Goal: Task Accomplishment & Management: Manage account settings

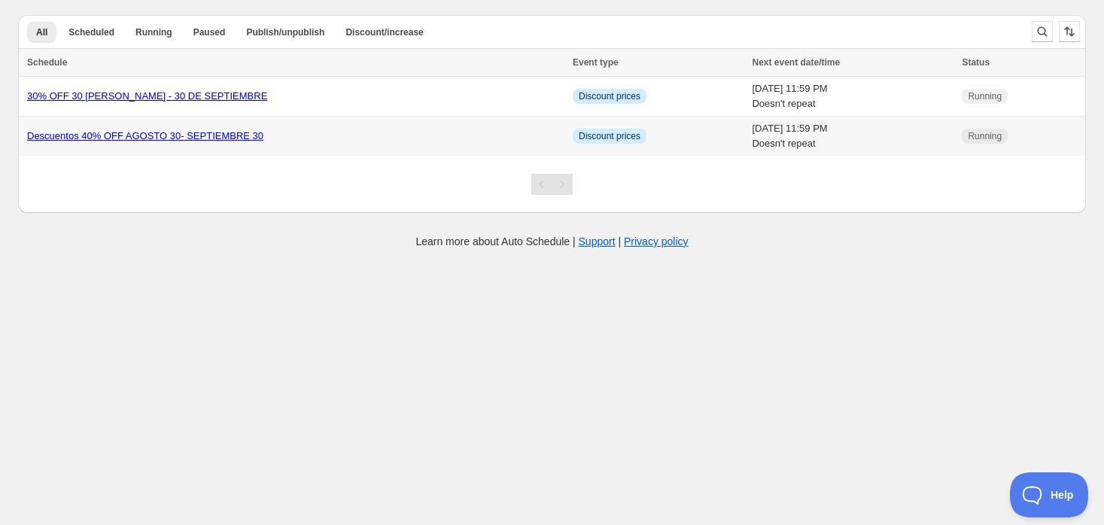
click at [163, 135] on link "Descuentos 40% OFF AGOSTO 30- SEPTIEMBRE 30" at bounding box center [145, 135] width 236 height 11
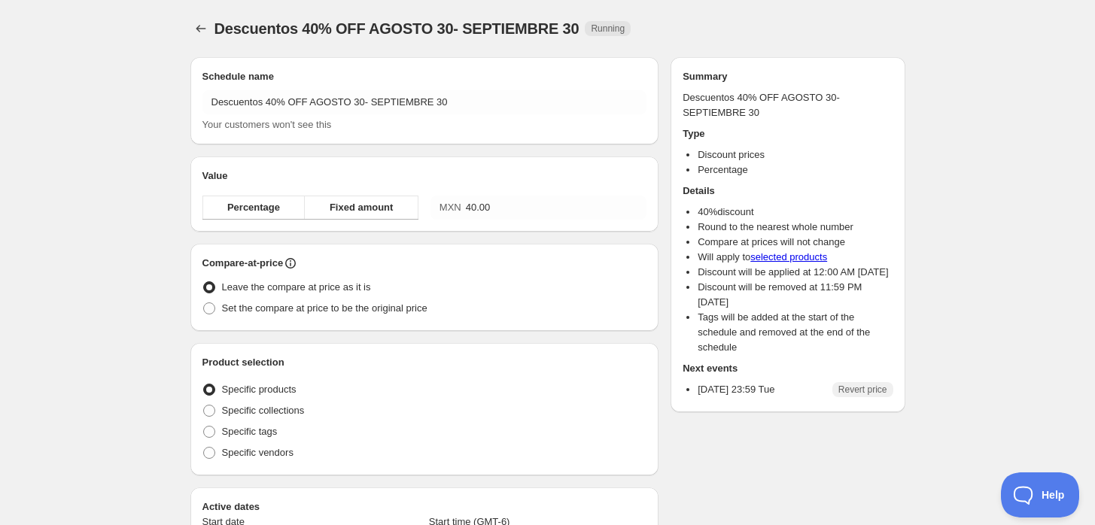
radio input "true"
checkbox input "true"
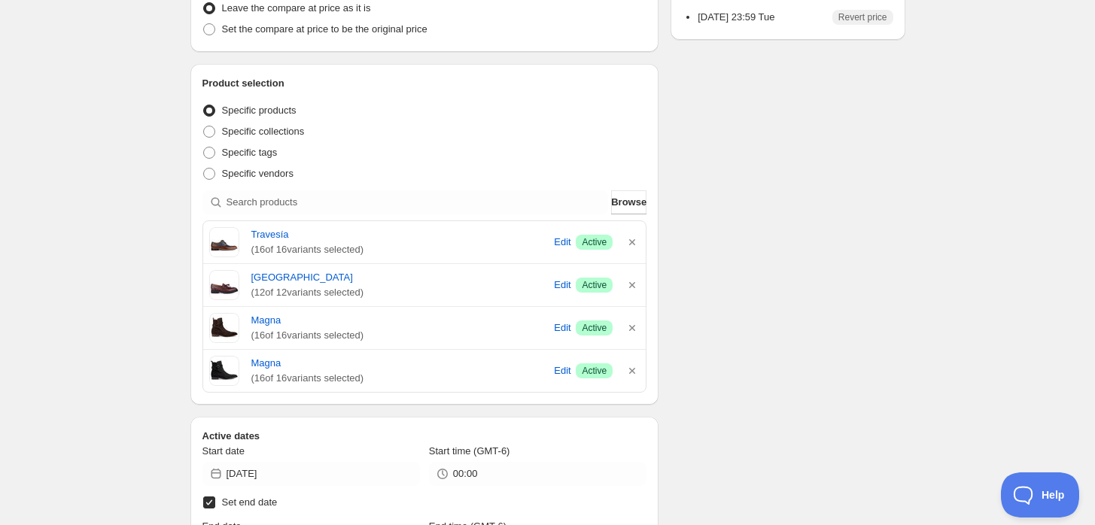
scroll to position [369, 0]
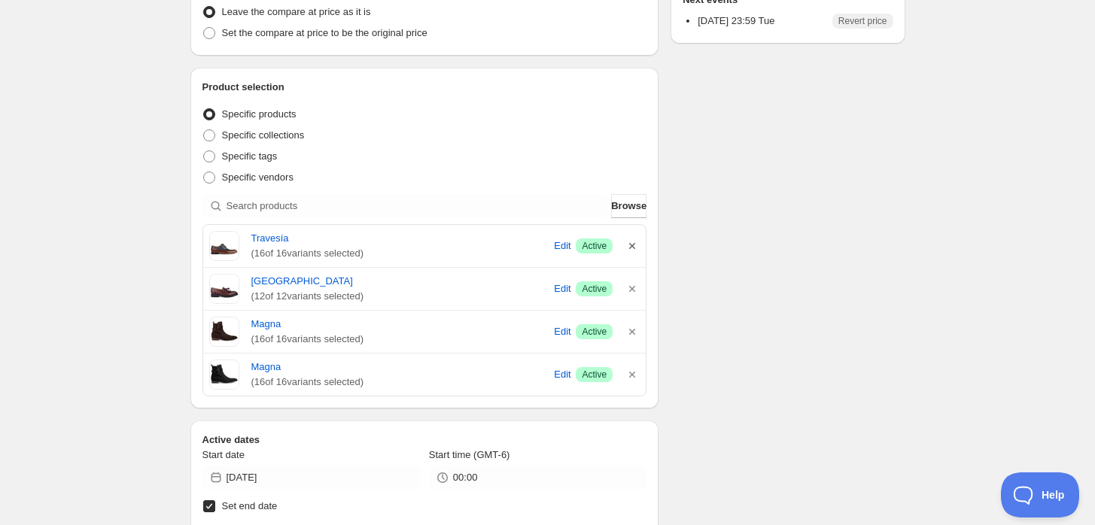
click at [625, 248] on icon "button" at bounding box center [632, 246] width 15 height 15
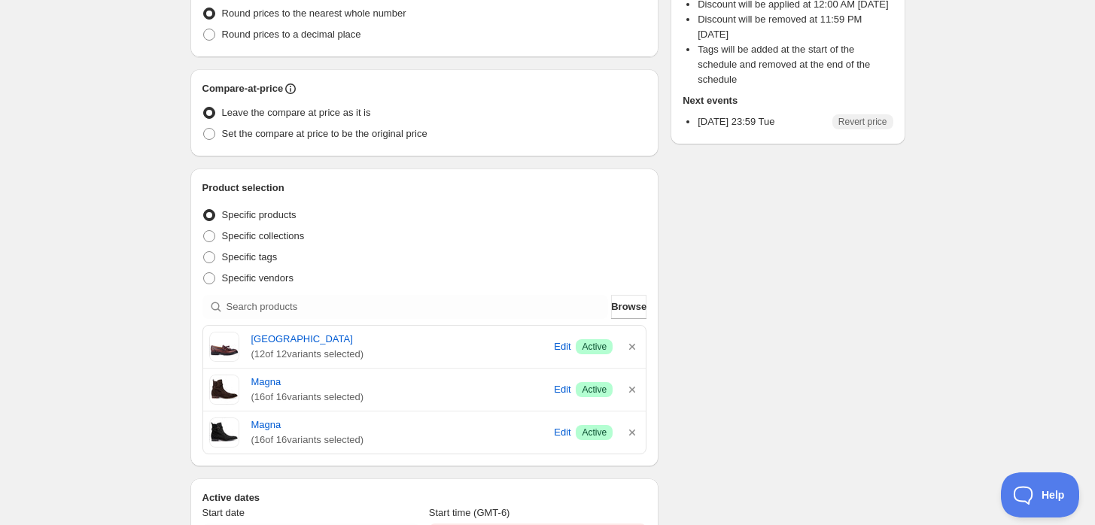
scroll to position [470, 0]
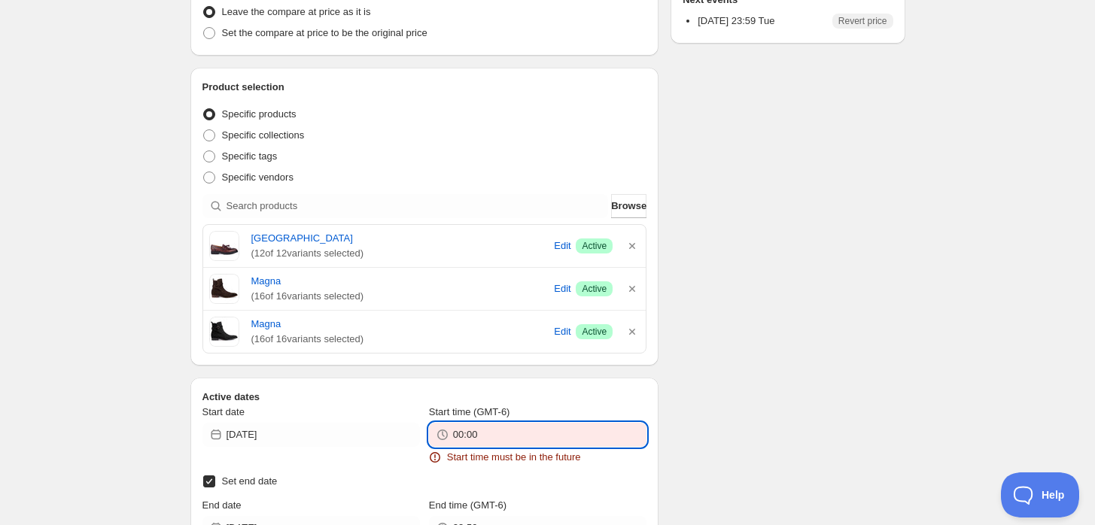
click at [555, 437] on input "00:00" at bounding box center [549, 435] width 193 height 24
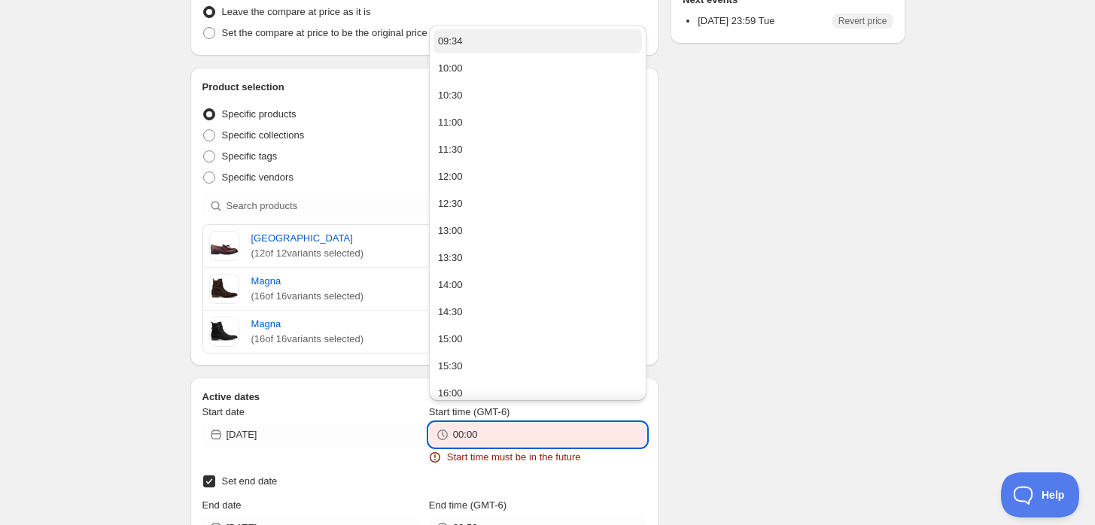
click at [494, 35] on button "09:34" at bounding box center [537, 41] width 208 height 24
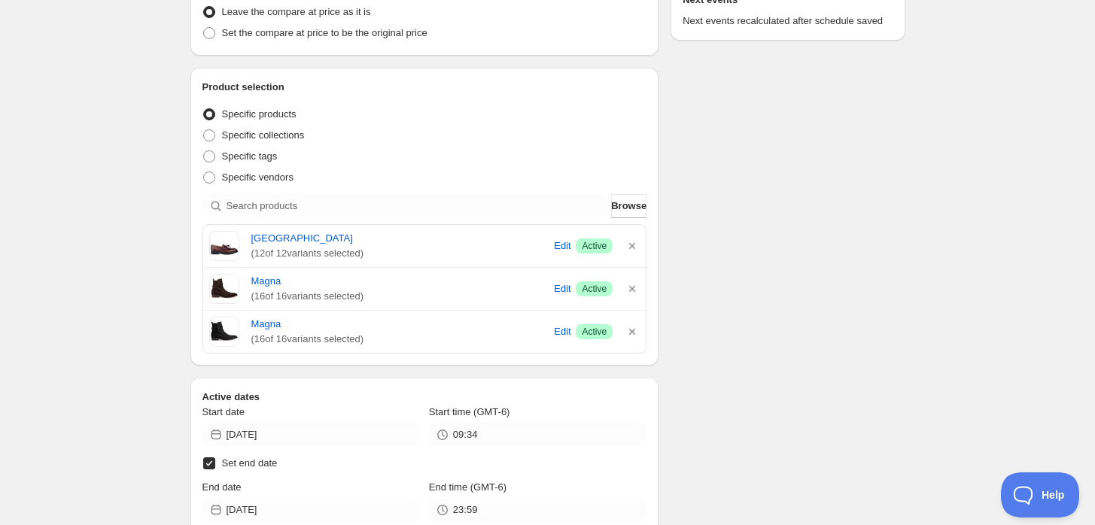
type input "09:34"
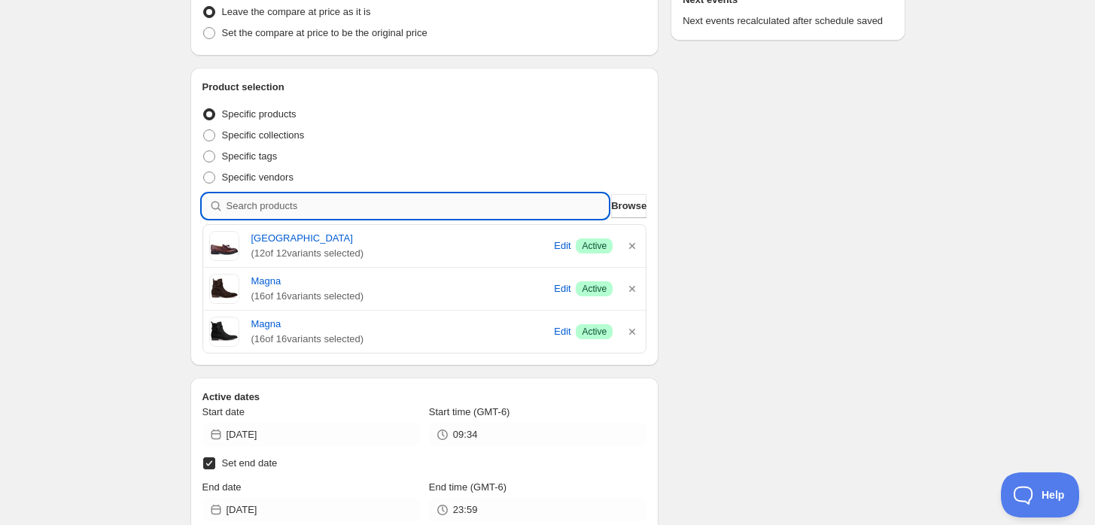
click at [371, 206] on input "search" at bounding box center [418, 206] width 382 height 24
type input "t"
type input "r"
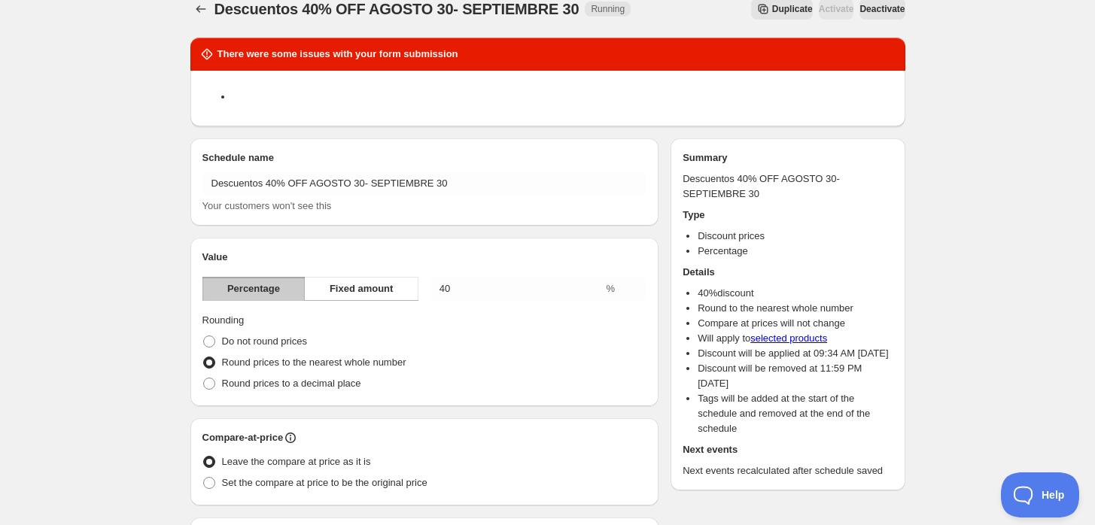
scroll to position [0, 0]
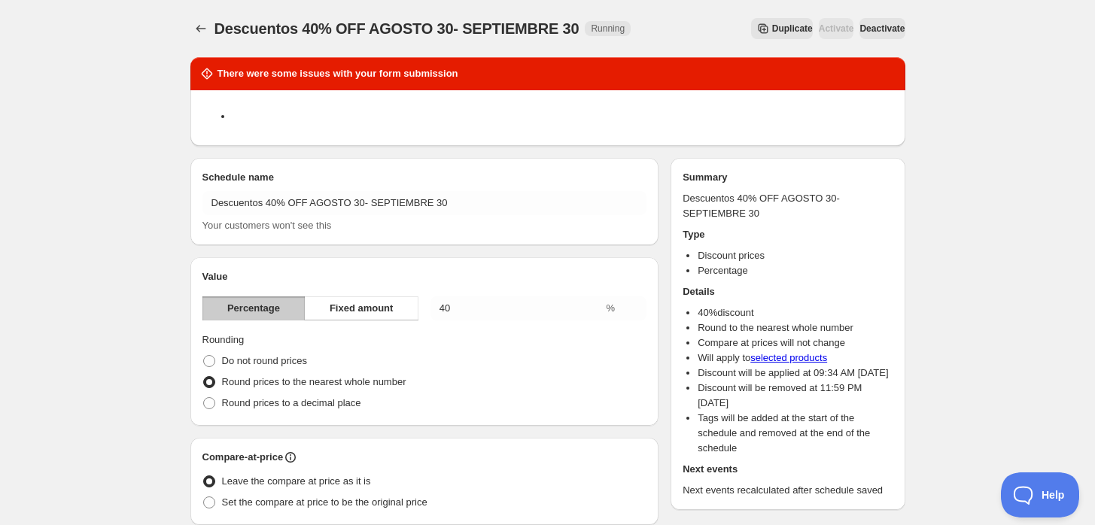
click at [867, 26] on span "Deactivate" at bounding box center [881, 29] width 45 height 12
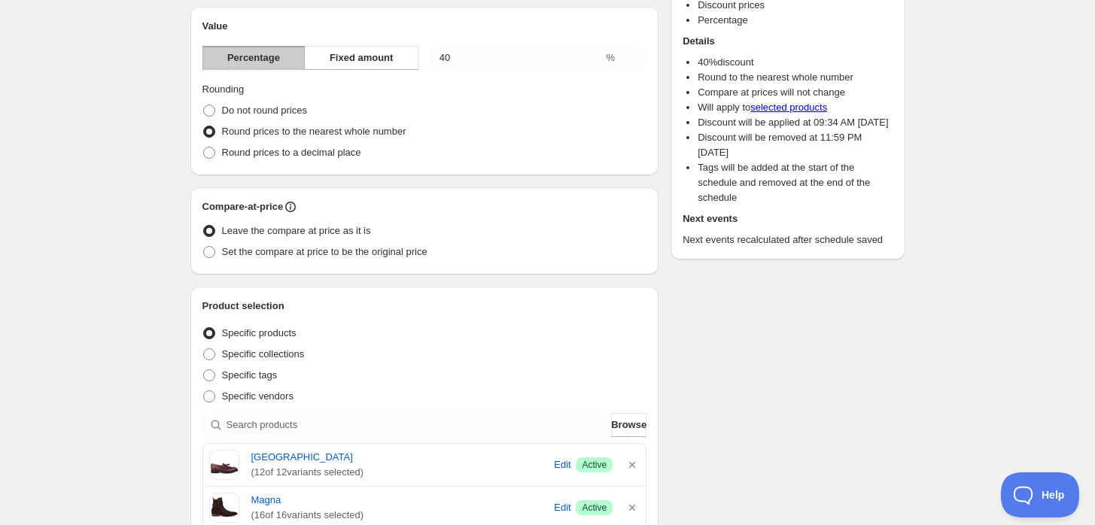
scroll to position [501, 0]
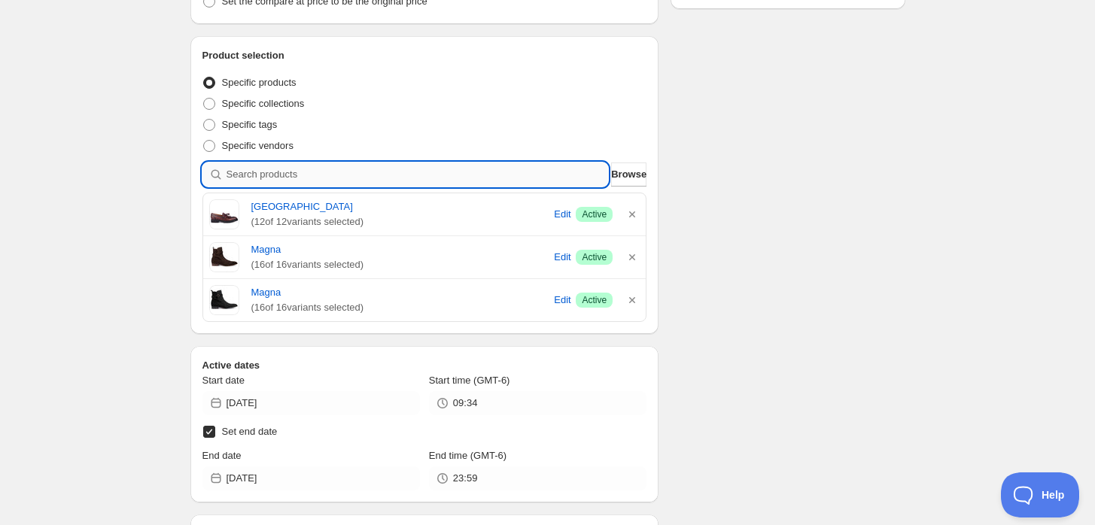
click at [361, 178] on input "search" at bounding box center [418, 175] width 382 height 24
type input "t"
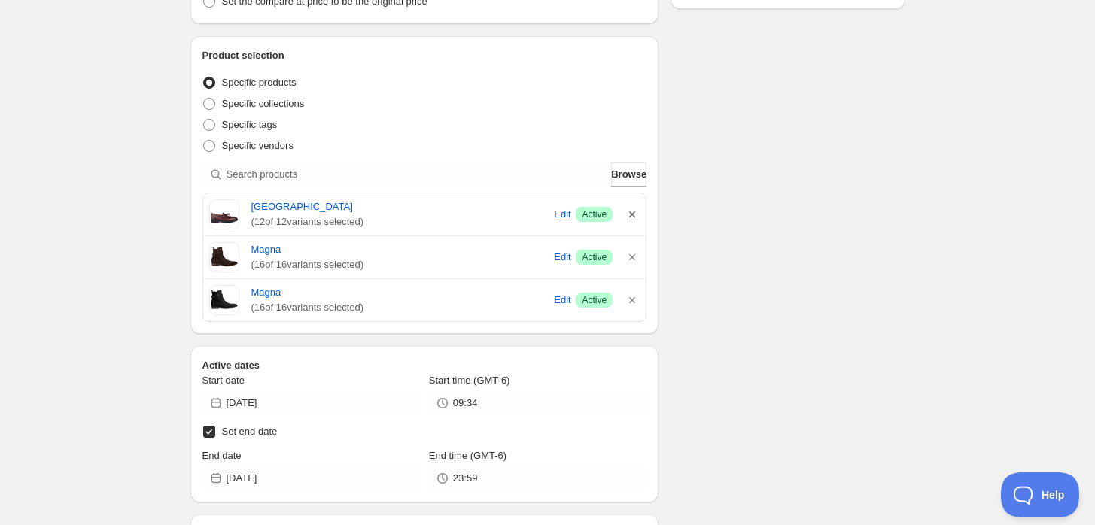
click at [632, 212] on icon "button" at bounding box center [632, 214] width 15 height 15
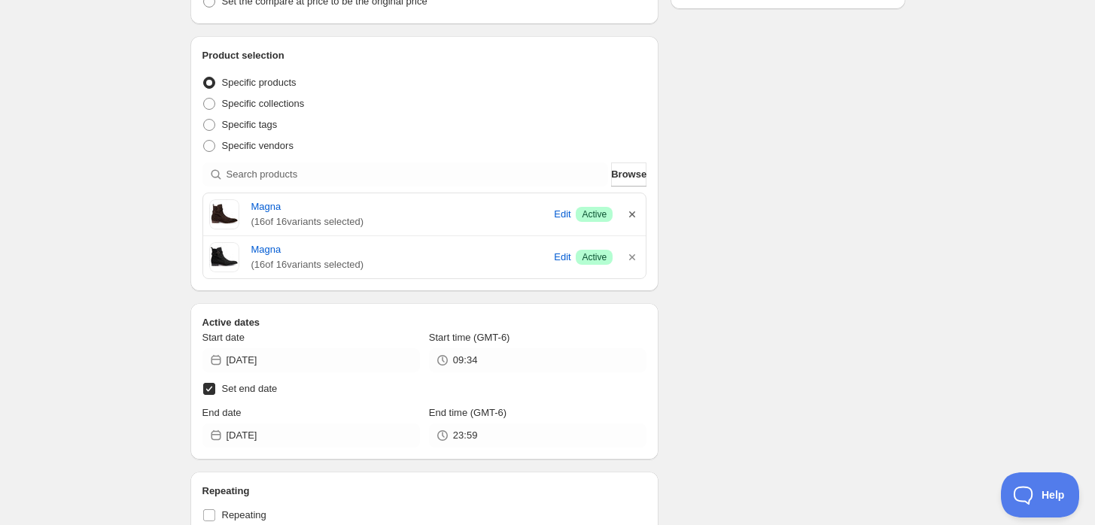
click at [632, 216] on icon "button" at bounding box center [632, 214] width 15 height 15
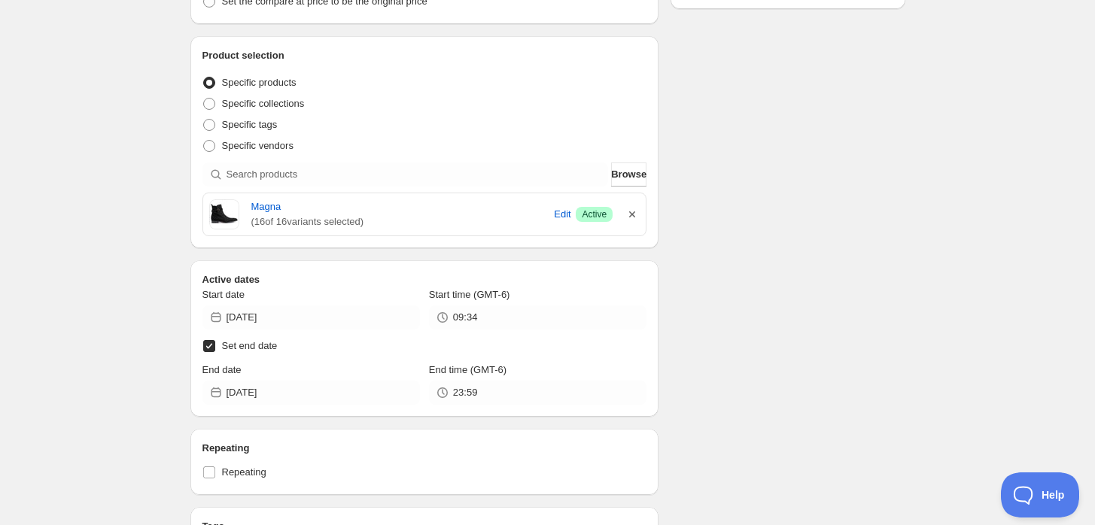
click at [634, 214] on icon "button" at bounding box center [632, 214] width 6 height 6
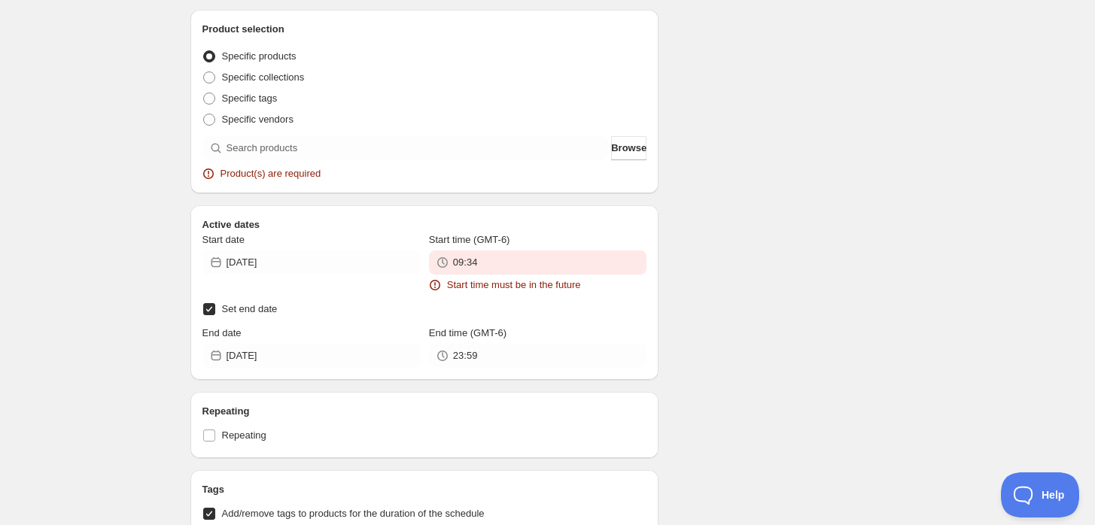
scroll to position [513, 0]
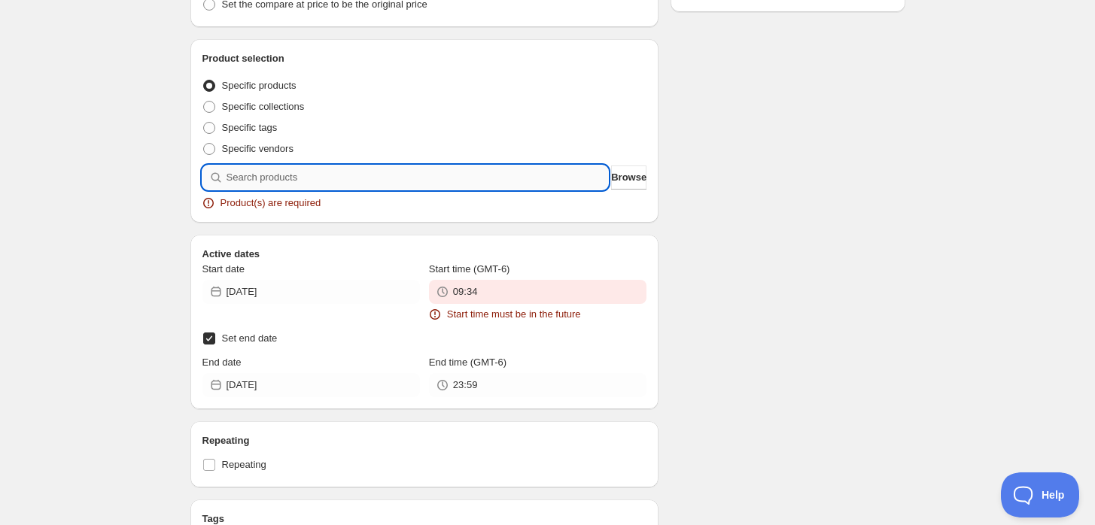
click at [496, 169] on input "search" at bounding box center [418, 178] width 382 height 24
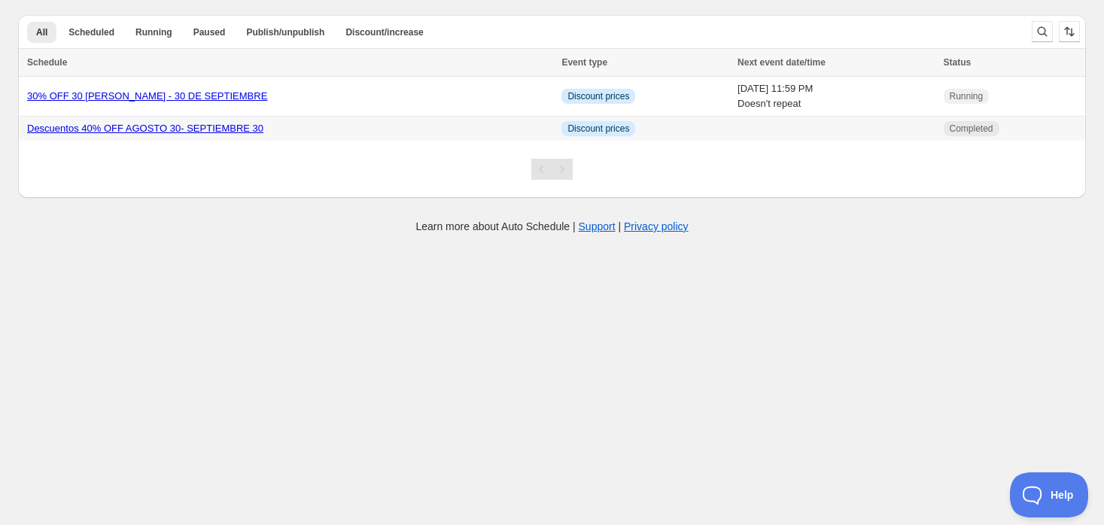
click at [184, 123] on link "Descuentos 40% OFF AGOSTO 30- SEPTIEMBRE 30" at bounding box center [145, 128] width 236 height 11
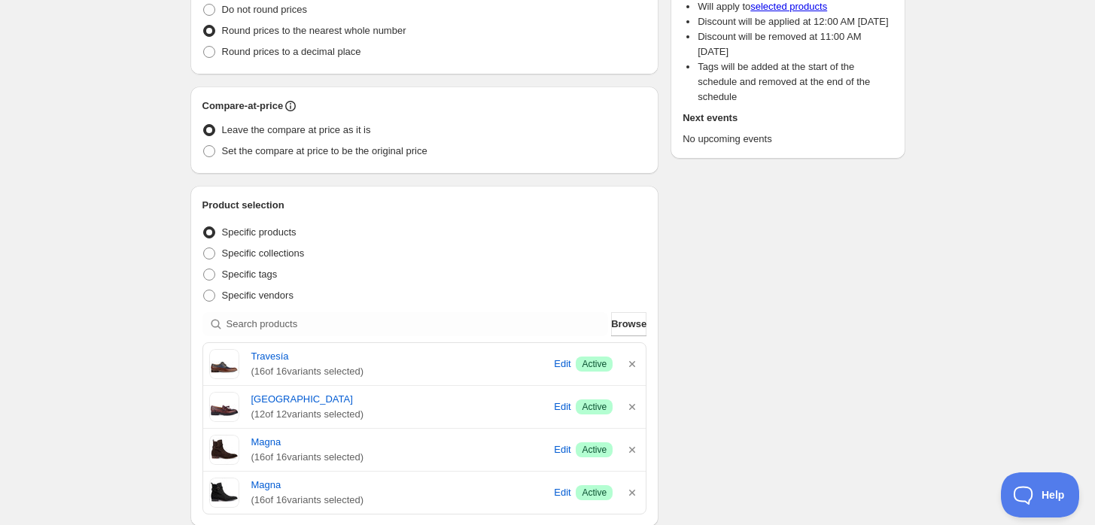
scroll to position [418, 0]
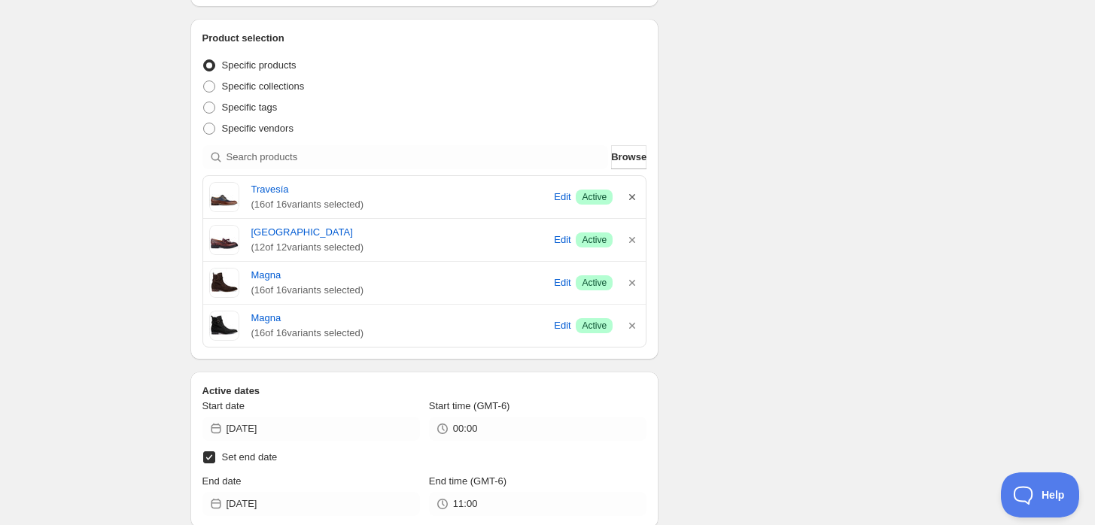
click at [629, 202] on icon "button" at bounding box center [632, 197] width 15 height 15
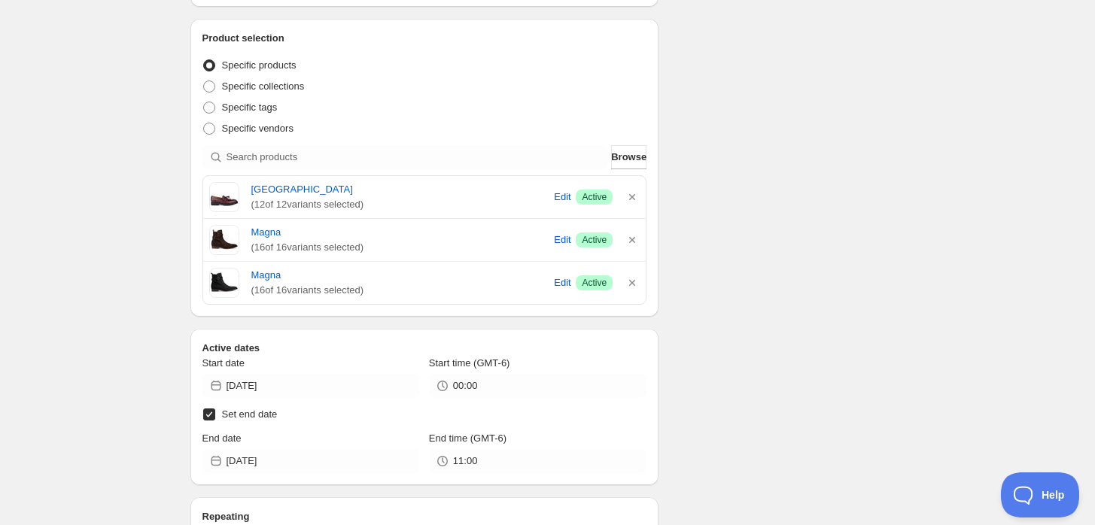
click at [629, 202] on icon "button" at bounding box center [632, 197] width 15 height 15
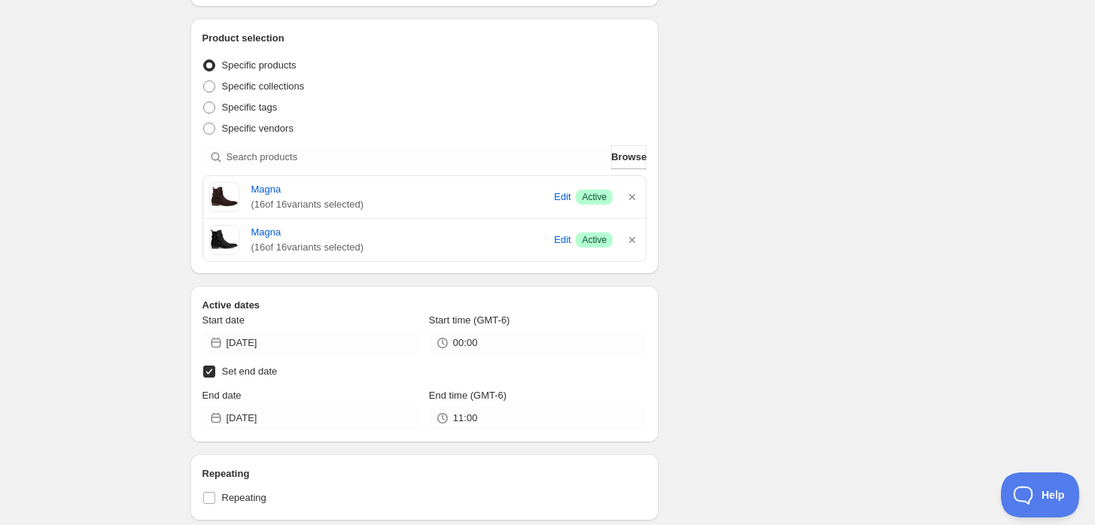
click at [629, 202] on icon "button" at bounding box center [632, 197] width 15 height 15
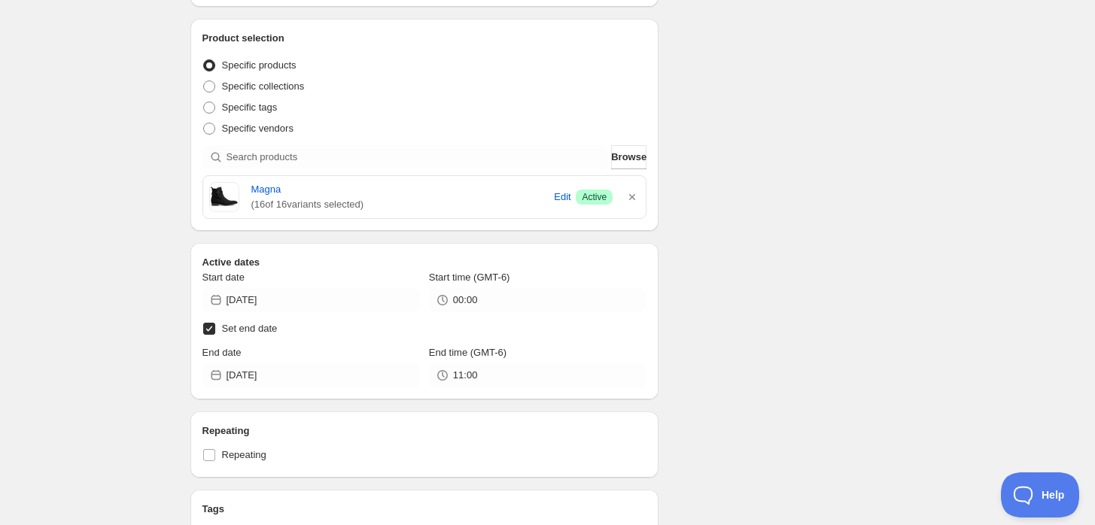
click at [629, 202] on icon "button" at bounding box center [632, 197] width 15 height 15
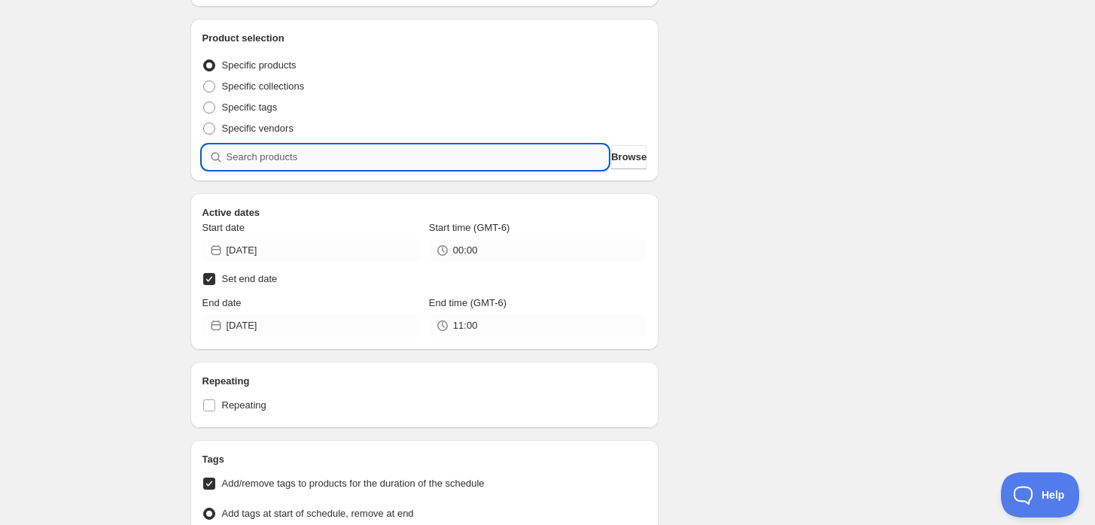
click at [385, 148] on input "search" at bounding box center [418, 157] width 382 height 24
click at [354, 158] on input "search" at bounding box center [418, 157] width 382 height 24
type input "m"
type input "a"
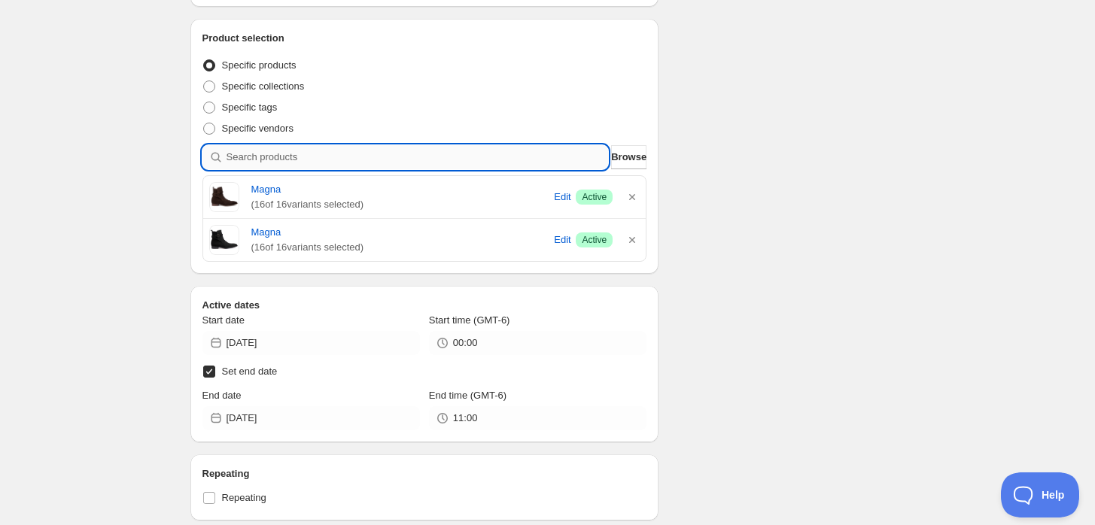
click at [295, 163] on input "search" at bounding box center [418, 157] width 382 height 24
type input "t"
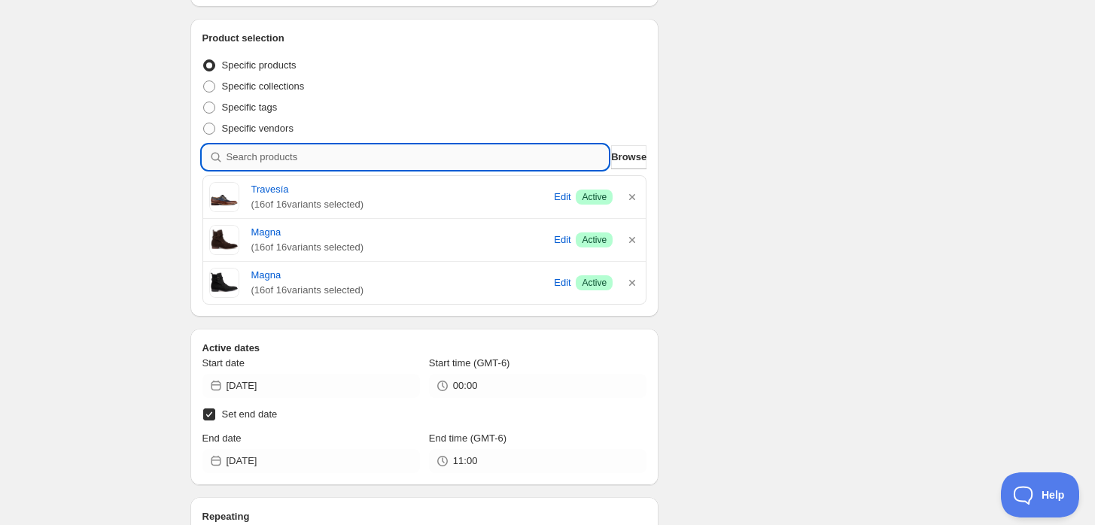
click at [295, 161] on input "search" at bounding box center [418, 157] width 382 height 24
type input "v"
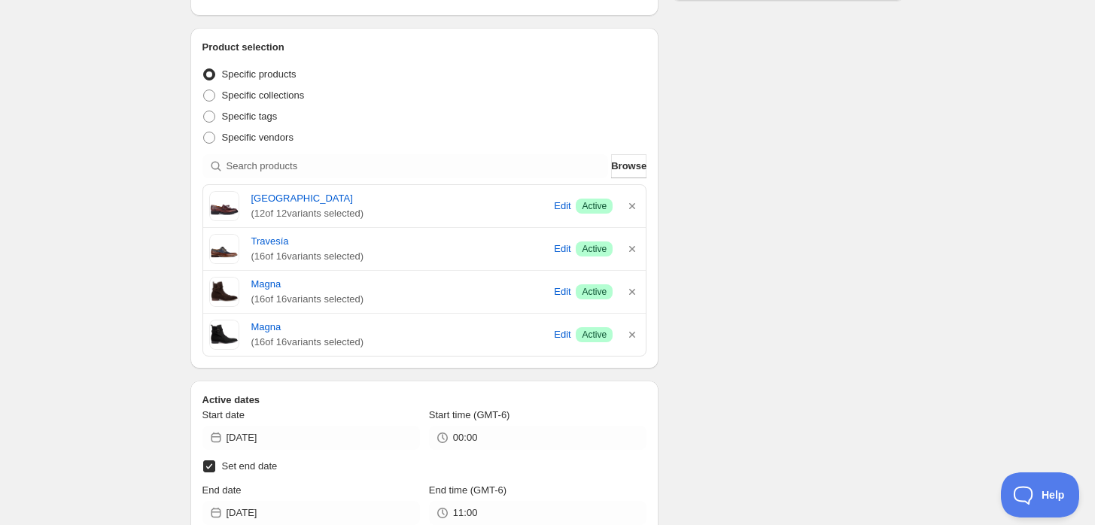
scroll to position [501, 0]
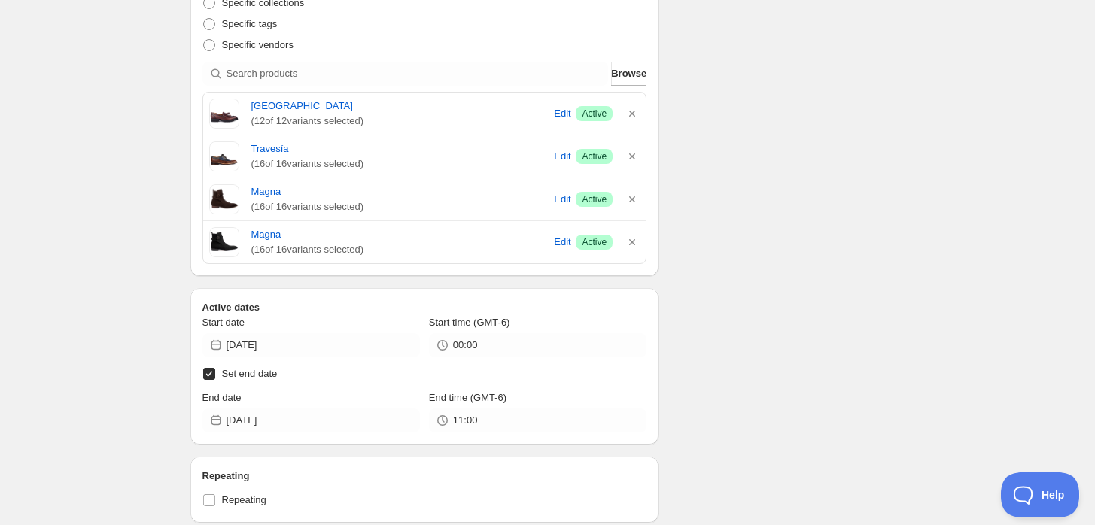
click at [463, 358] on div "Start date [DATE] Start time (GMT-6) 00:00 Set end date End date [DATE] End tim…" at bounding box center [424, 373] width 445 height 117
click at [474, 351] on input "00:00" at bounding box center [549, 345] width 193 height 24
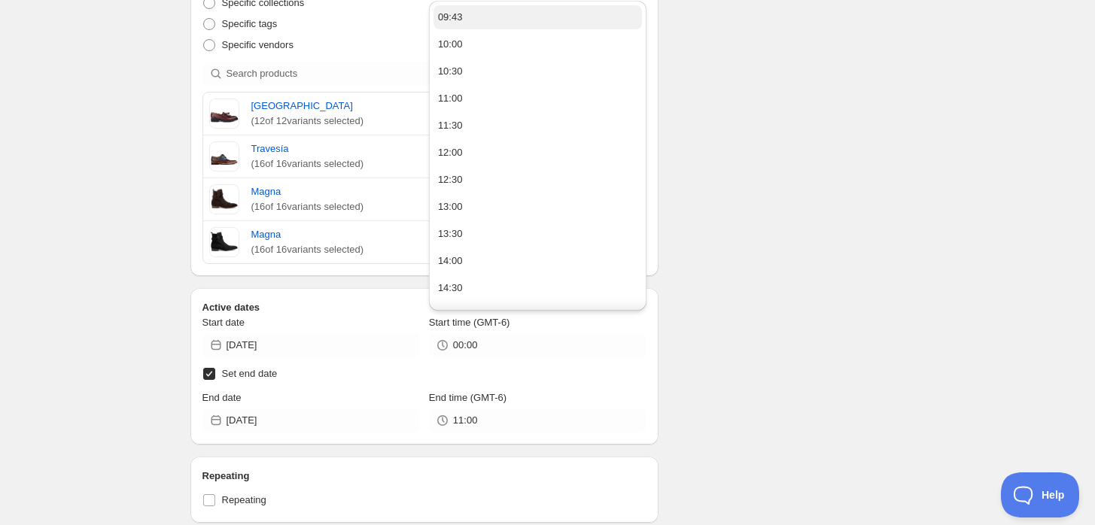
click at [541, 24] on button "09:43" at bounding box center [537, 17] width 208 height 24
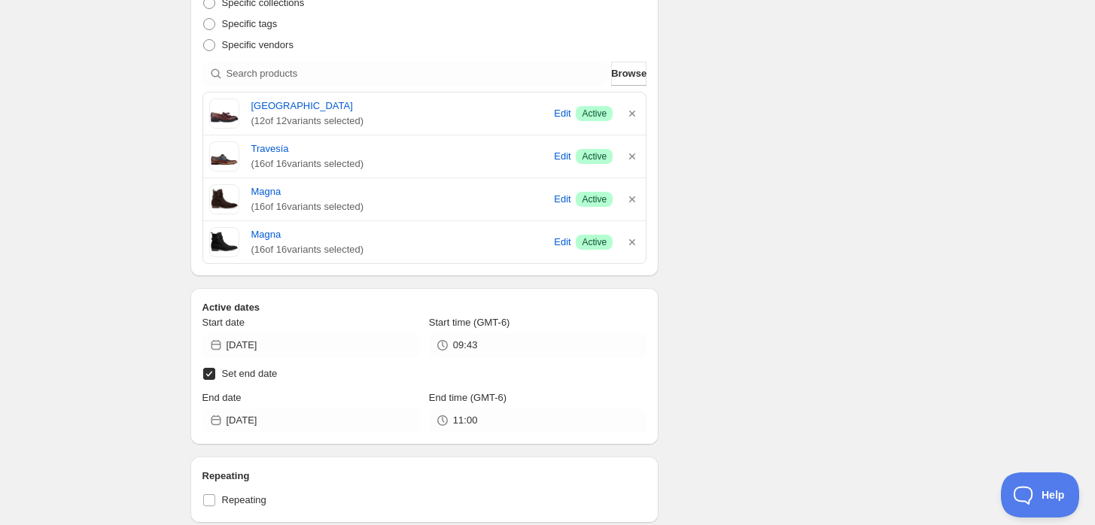
click at [786, 216] on div "Schedule name Descuentos 40% OFF AGOSTO 30- SEPTIEMBRE 30 Your customers won't …" at bounding box center [541, 261] width 727 height 1434
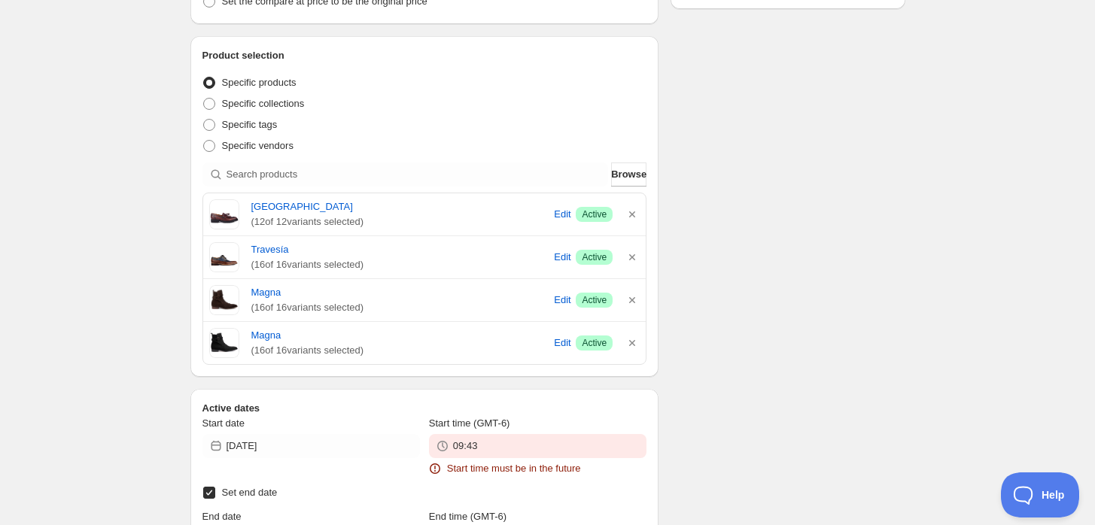
scroll to position [602, 0]
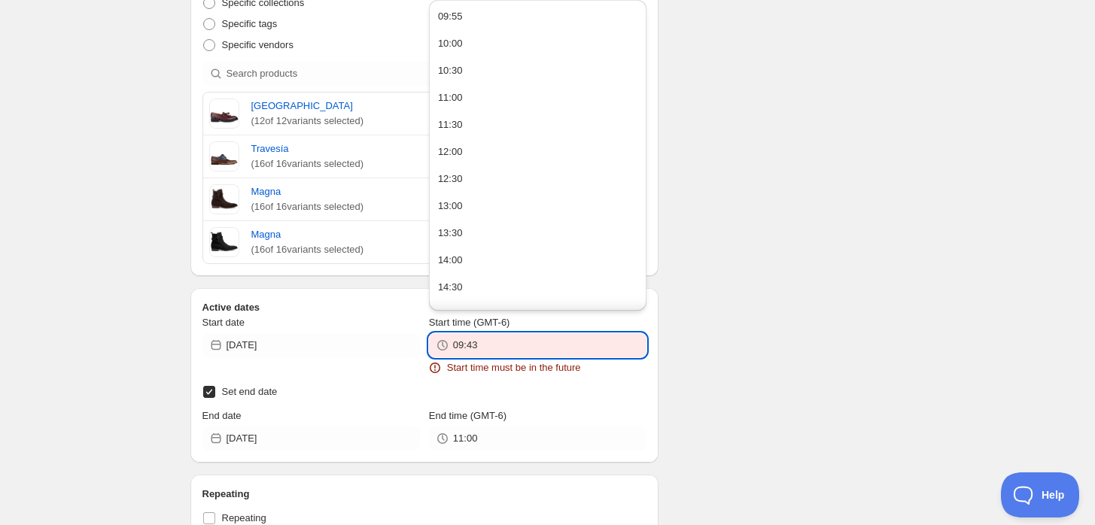
click at [518, 339] on input "09:43" at bounding box center [549, 345] width 193 height 24
click at [559, 26] on button "09:55" at bounding box center [537, 17] width 208 height 24
type input "09:55"
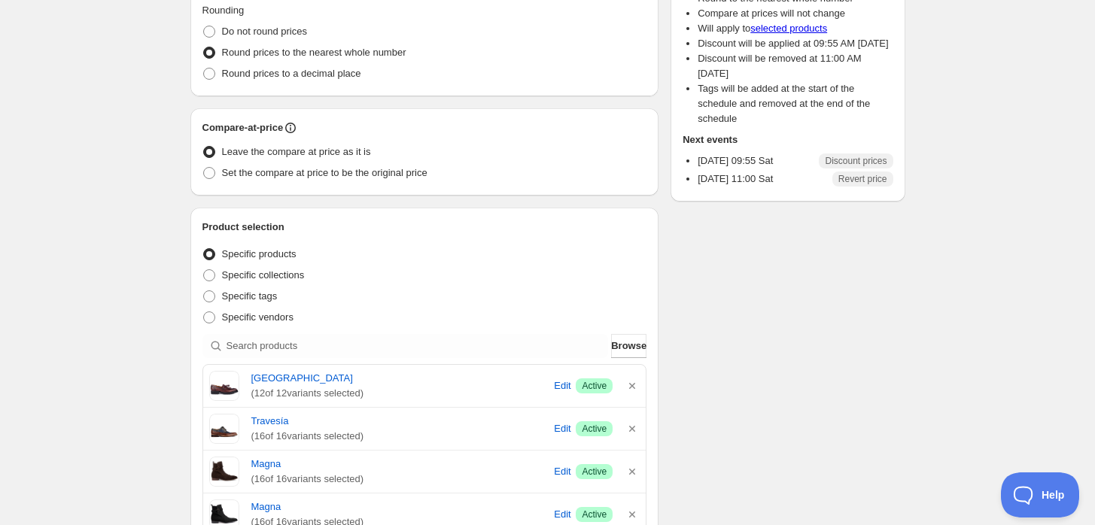
scroll to position [84, 0]
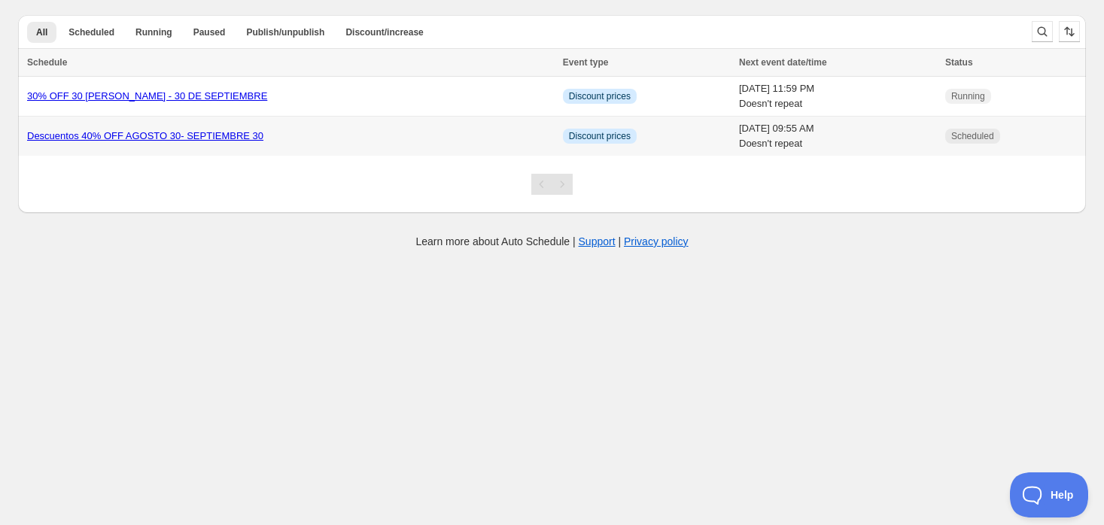
click at [183, 141] on link "Descuentos 40% OFF AGOSTO 30- SEPTIEMBRE 30" at bounding box center [145, 135] width 236 height 11
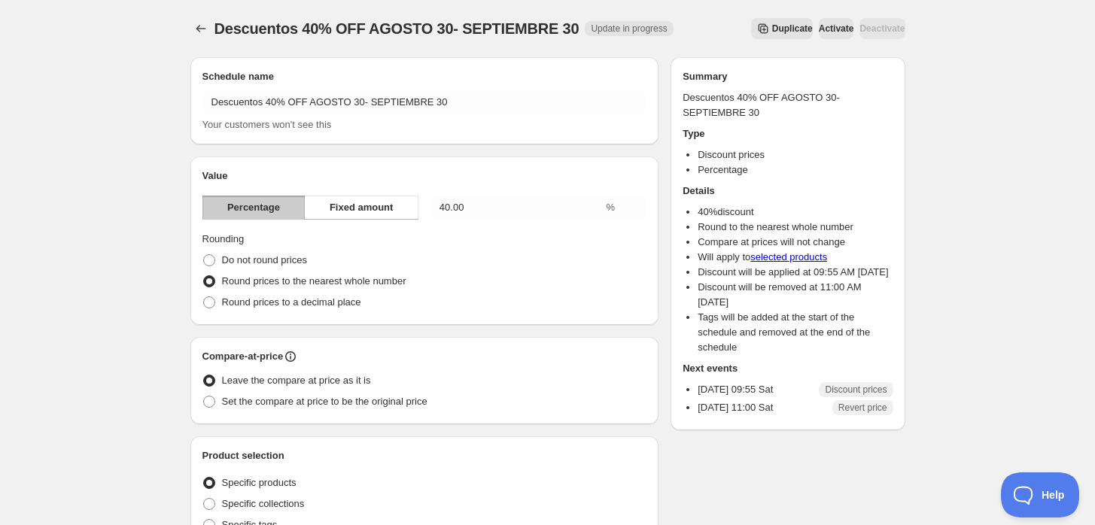
click at [819, 23] on span "Activate" at bounding box center [836, 29] width 35 height 12
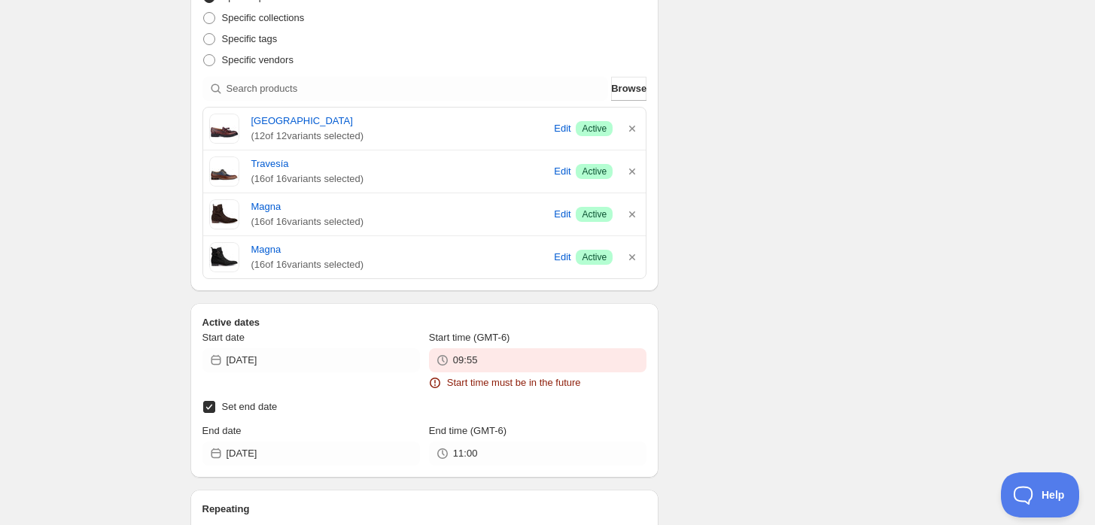
scroll to position [668, 0]
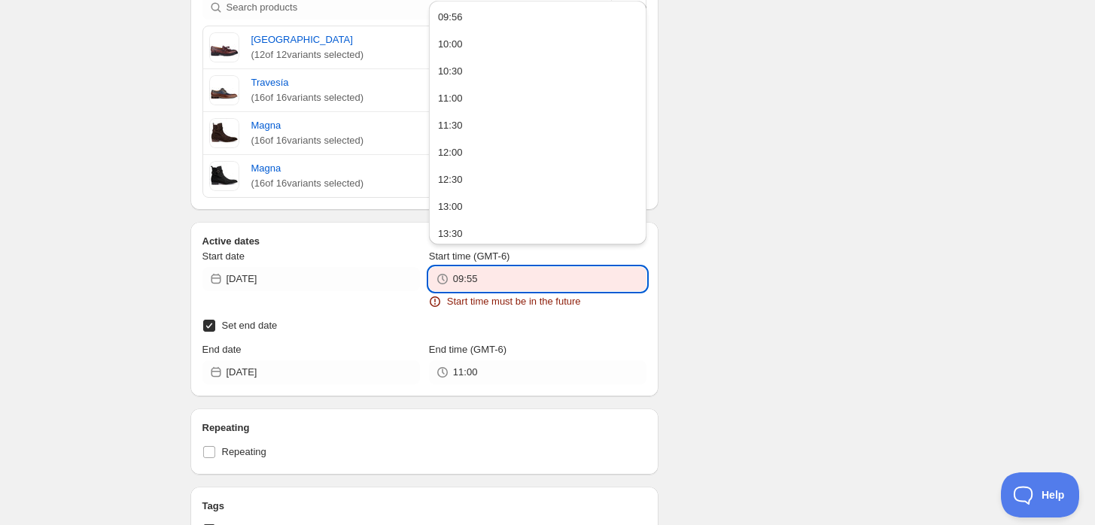
click at [509, 272] on input "09:55" at bounding box center [549, 279] width 193 height 24
click at [540, 9] on button "09:56" at bounding box center [537, 17] width 208 height 24
type input "09:56"
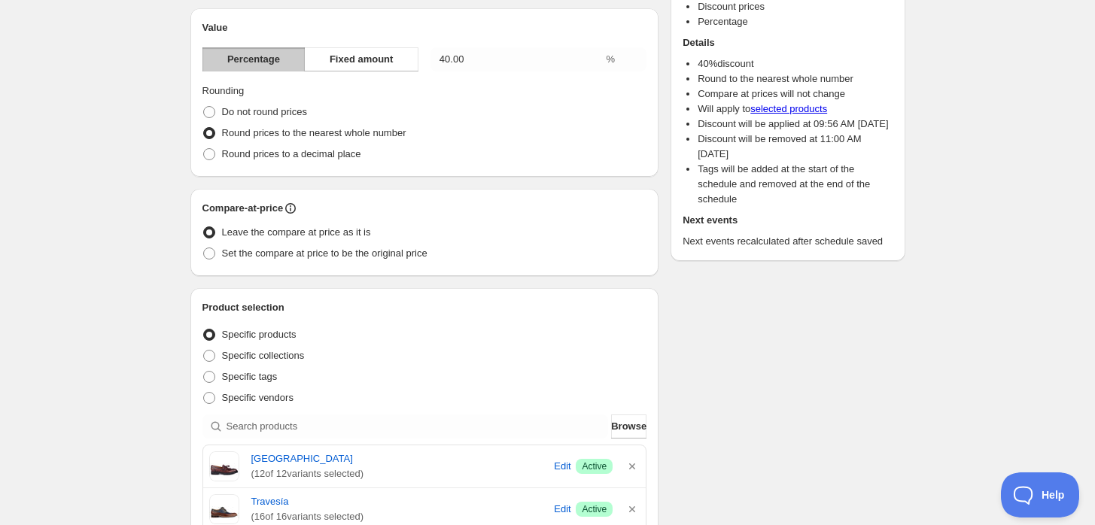
scroll to position [0, 0]
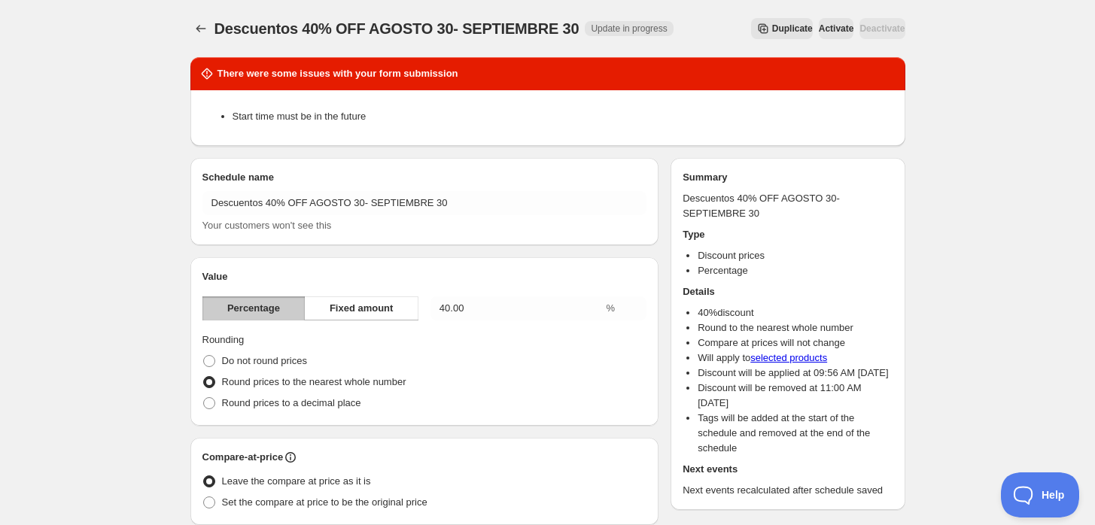
click at [819, 29] on span "Activate" at bounding box center [836, 29] width 35 height 12
